Goal: Transaction & Acquisition: Obtain resource

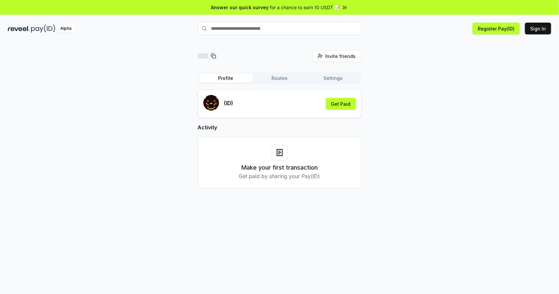
scroll to position [174, 0]
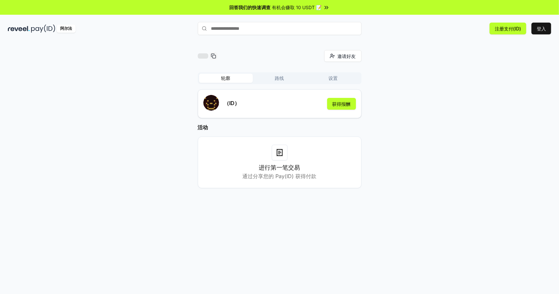
click at [402, 34] on div "阿尔法 注册支付(ID) 登入" at bounding box center [279, 28] width 559 height 17
click at [310, 7] on font "有机会赚取 10 USDT 📝" at bounding box center [297, 8] width 50 height 6
